Goal: Find specific fact

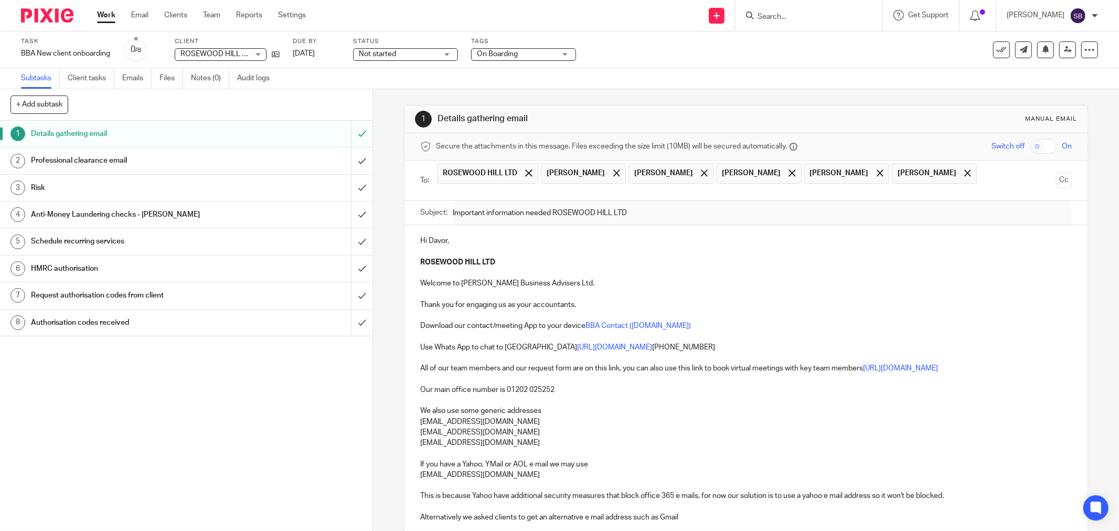
click at [811, 18] on input "Search" at bounding box center [804, 17] width 94 height 9
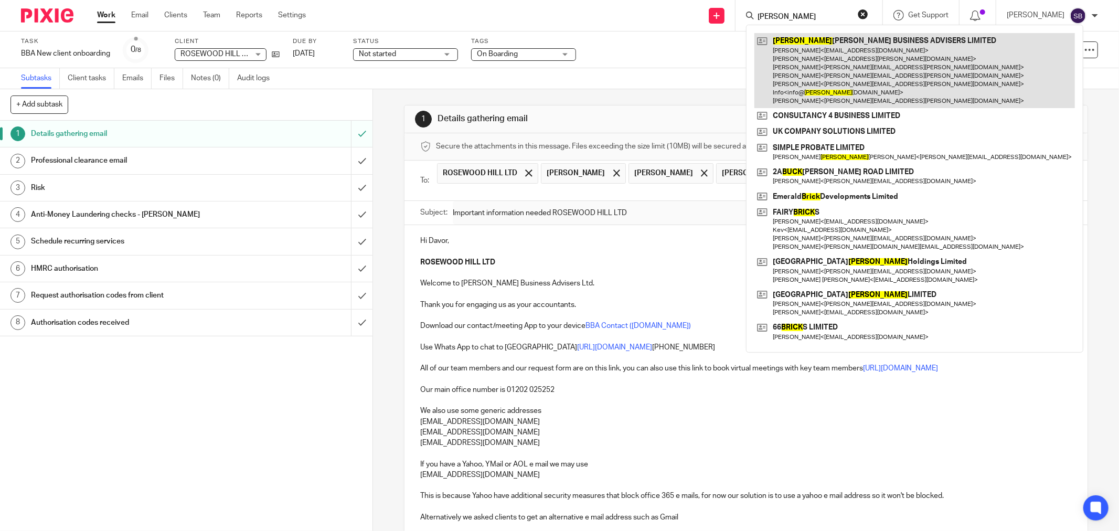
type input "bick"
click at [822, 50] on link at bounding box center [914, 70] width 321 height 75
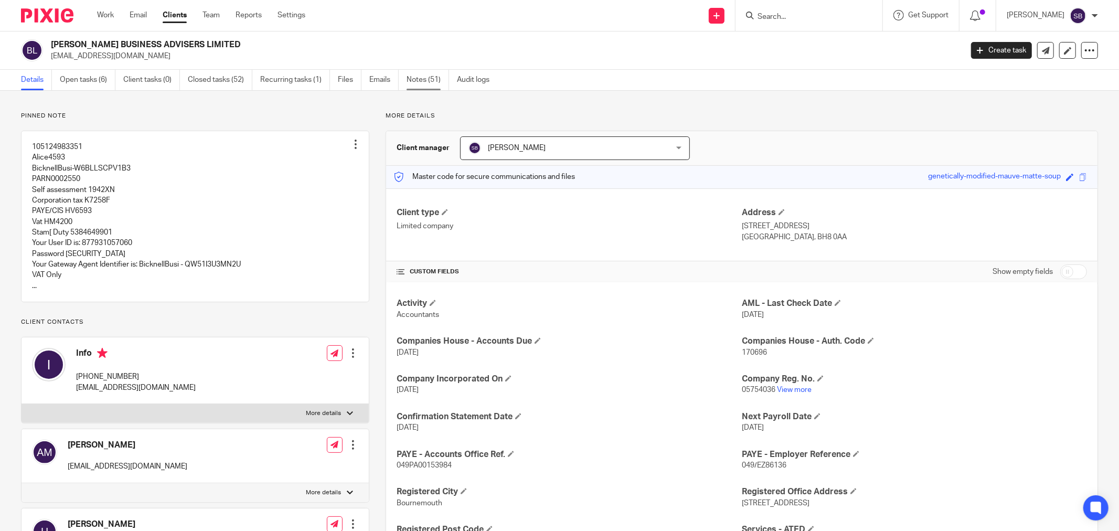
click at [422, 81] on link "Notes (51)" at bounding box center [428, 80] width 42 height 20
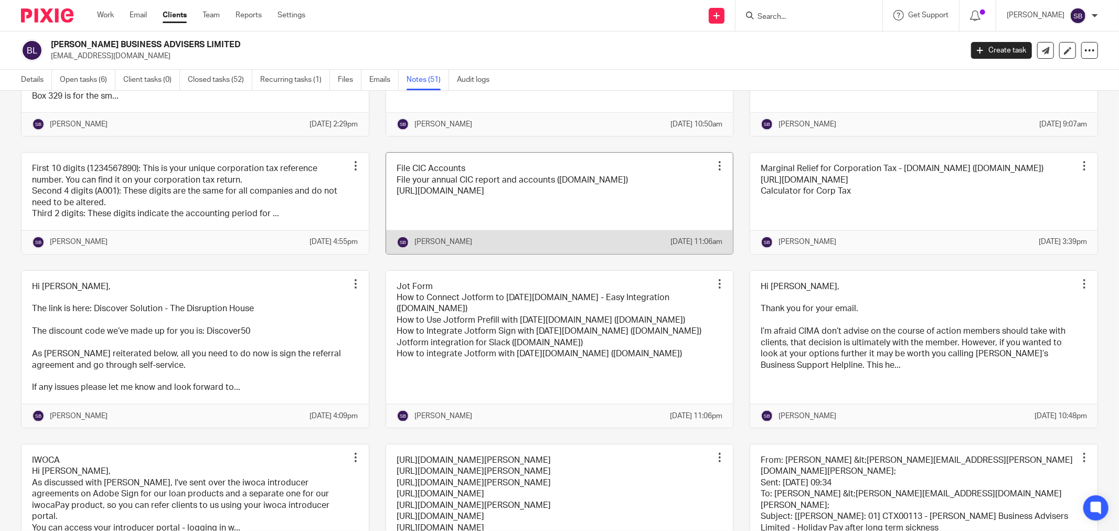
scroll to position [1166, 0]
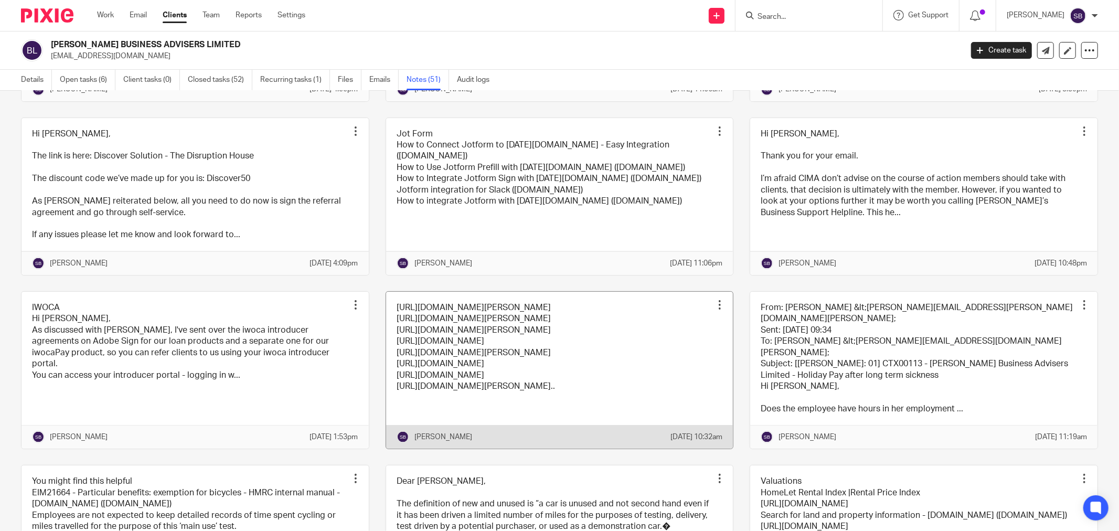
click at [642, 427] on link at bounding box center [559, 370] width 347 height 157
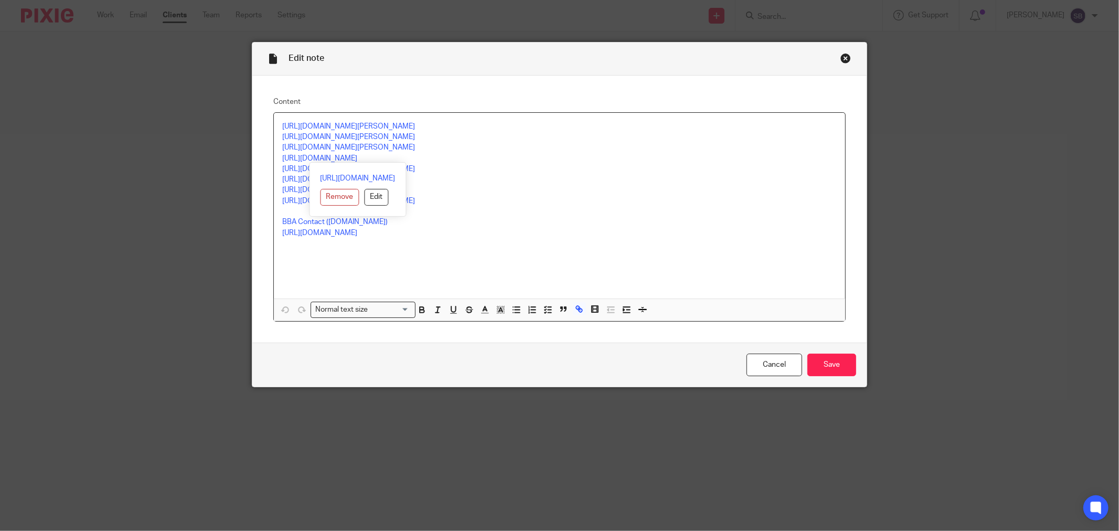
drag, startPoint x: 276, startPoint y: 157, endPoint x: 431, endPoint y: 158, distance: 154.2
click at [431, 158] on div "[URL][DOMAIN_NAME][PERSON_NAME] [URL][DOMAIN_NAME][PERSON_NAME] [URL][DOMAIN_NA…" at bounding box center [559, 206] width 571 height 186
copy link "[URL][DOMAIN_NAME]"
click at [843, 58] on div "Close this dialog window" at bounding box center [845, 58] width 10 height 10
